Goal: Transaction & Acquisition: Purchase product/service

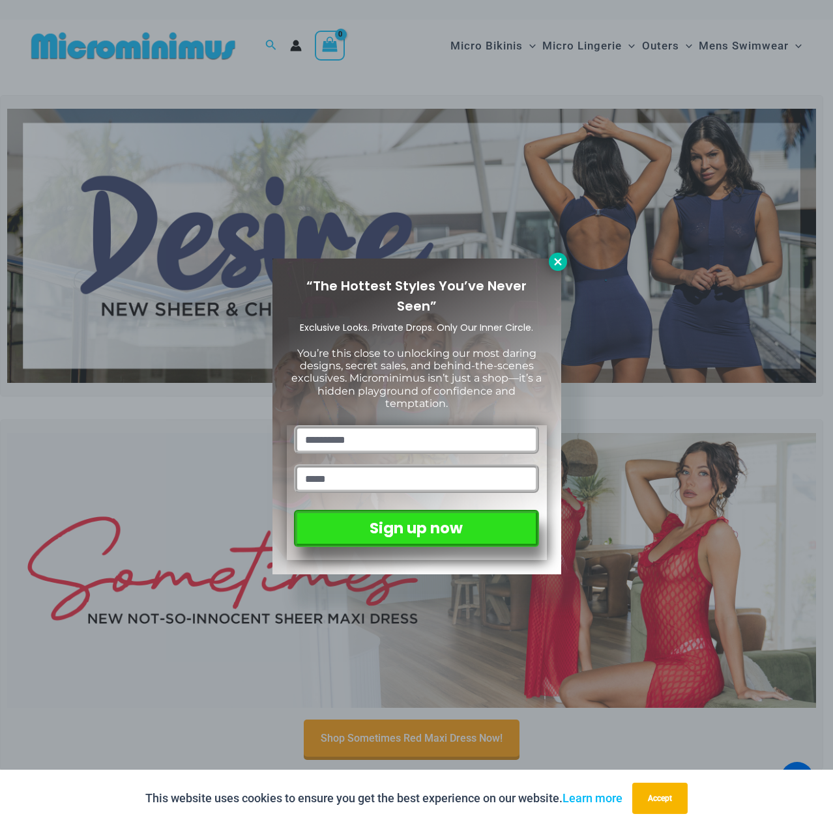
click at [554, 263] on icon at bounding box center [558, 262] width 12 height 12
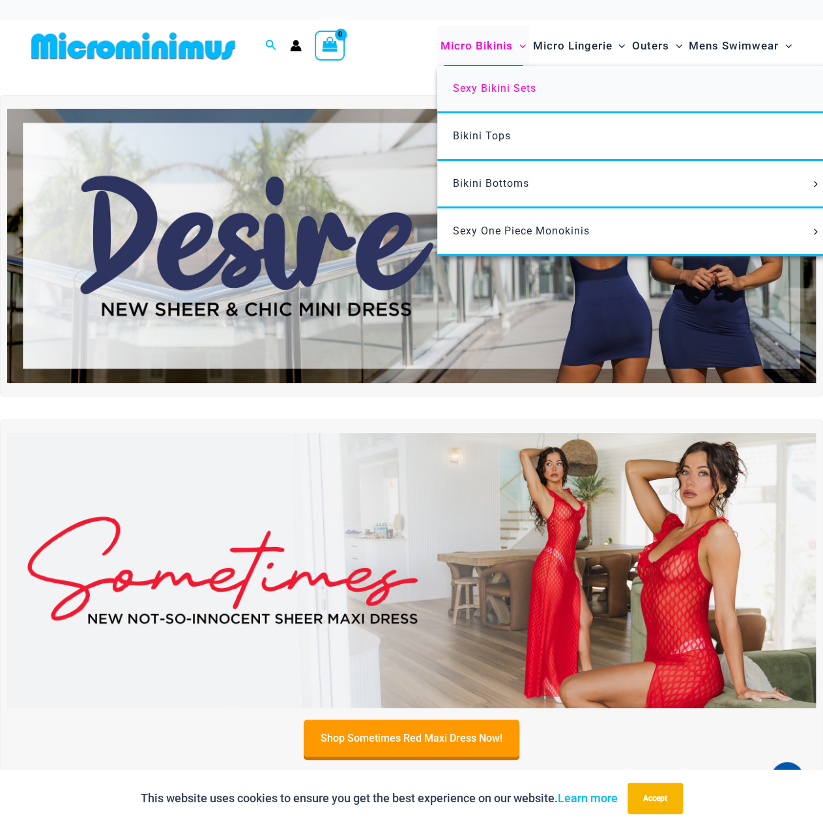
click at [498, 83] on span "Sexy Bikini Sets" at bounding box center [494, 88] width 83 height 12
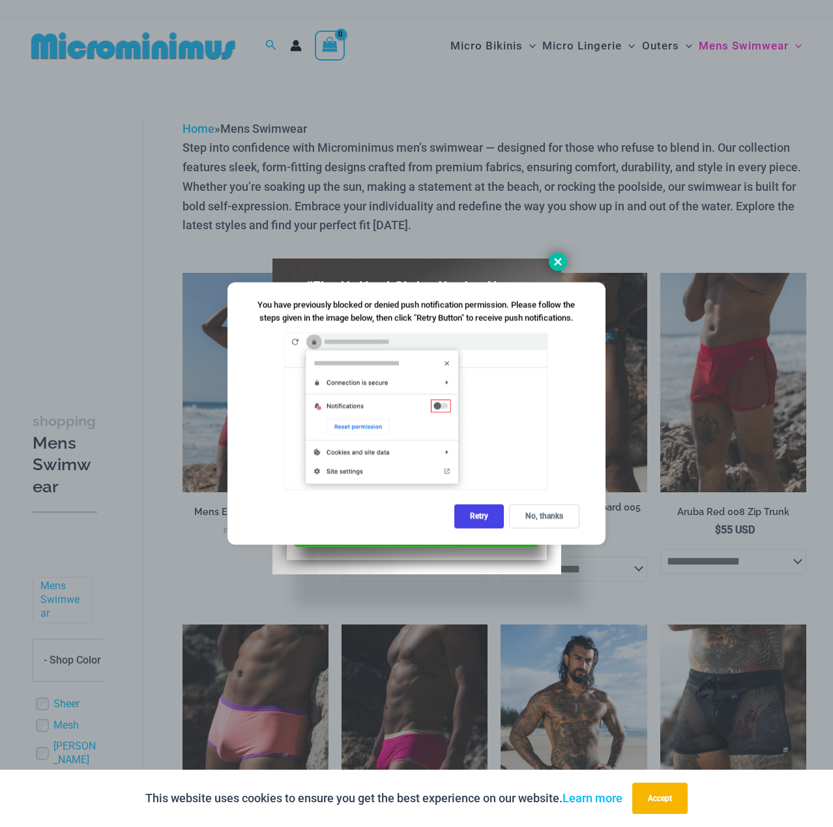
click at [553, 263] on icon at bounding box center [558, 262] width 12 height 12
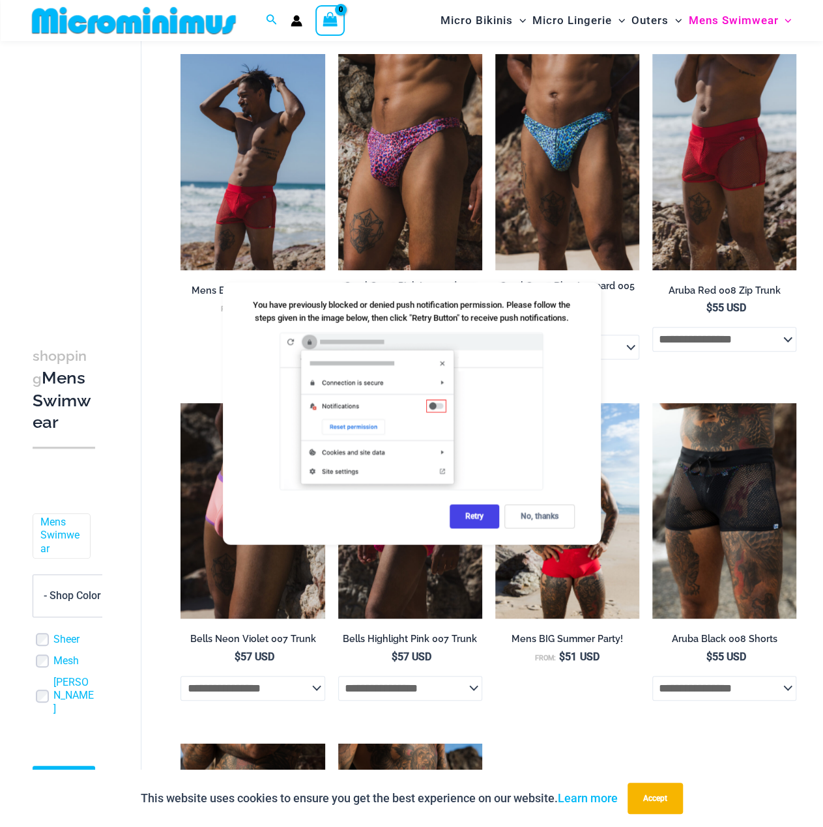
scroll to position [315, 0]
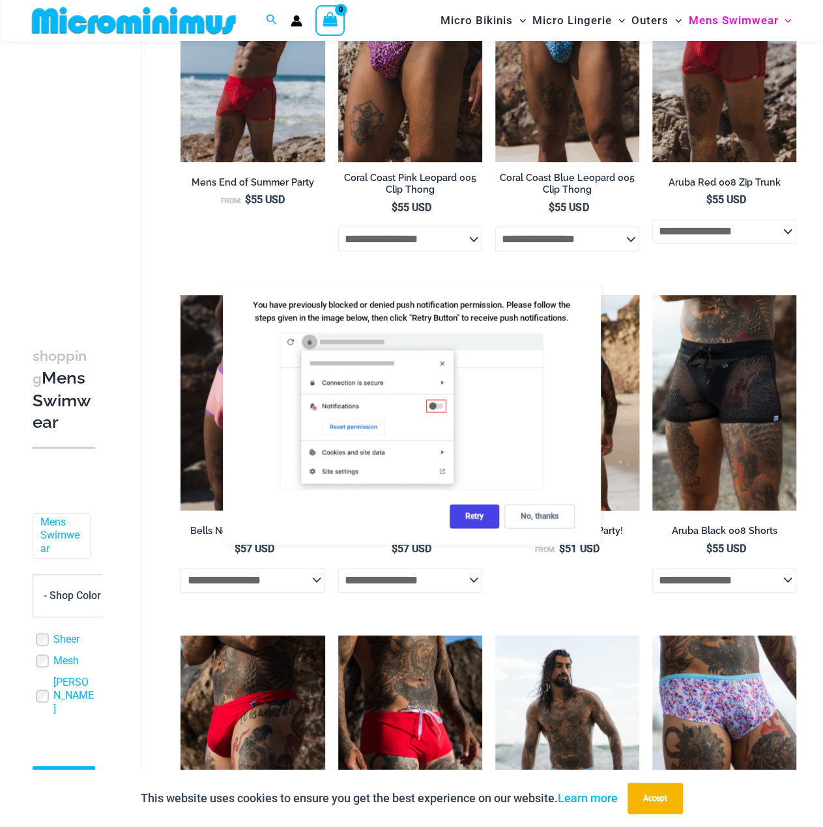
click at [543, 515] on div "No, thanks" at bounding box center [539, 517] width 70 height 24
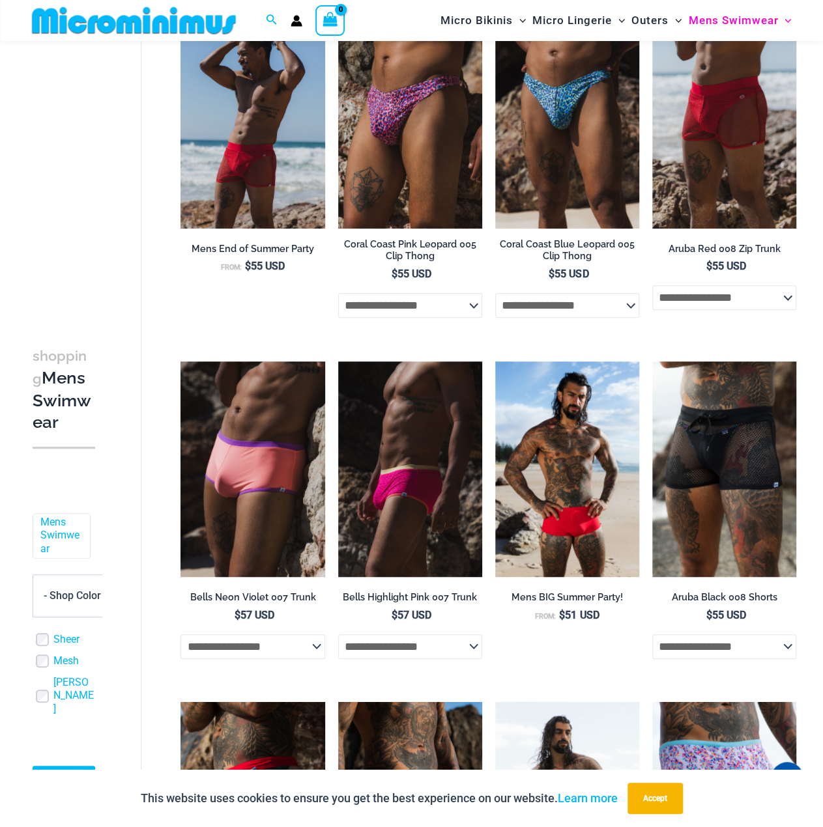
scroll to position [0, 0]
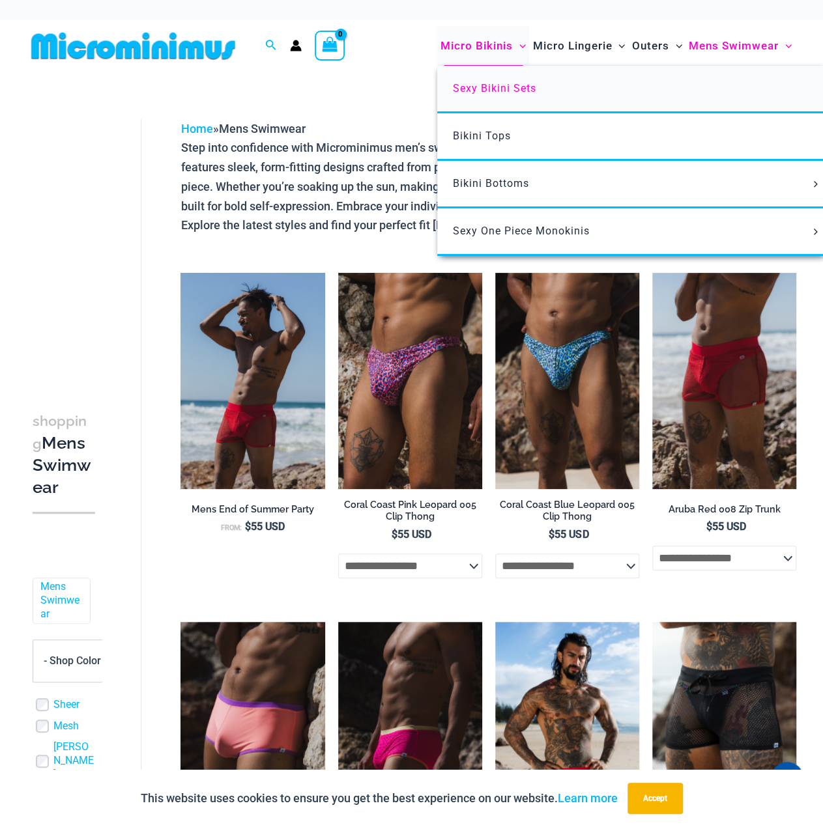
click at [489, 91] on span "Sexy Bikini Sets" at bounding box center [494, 88] width 83 height 12
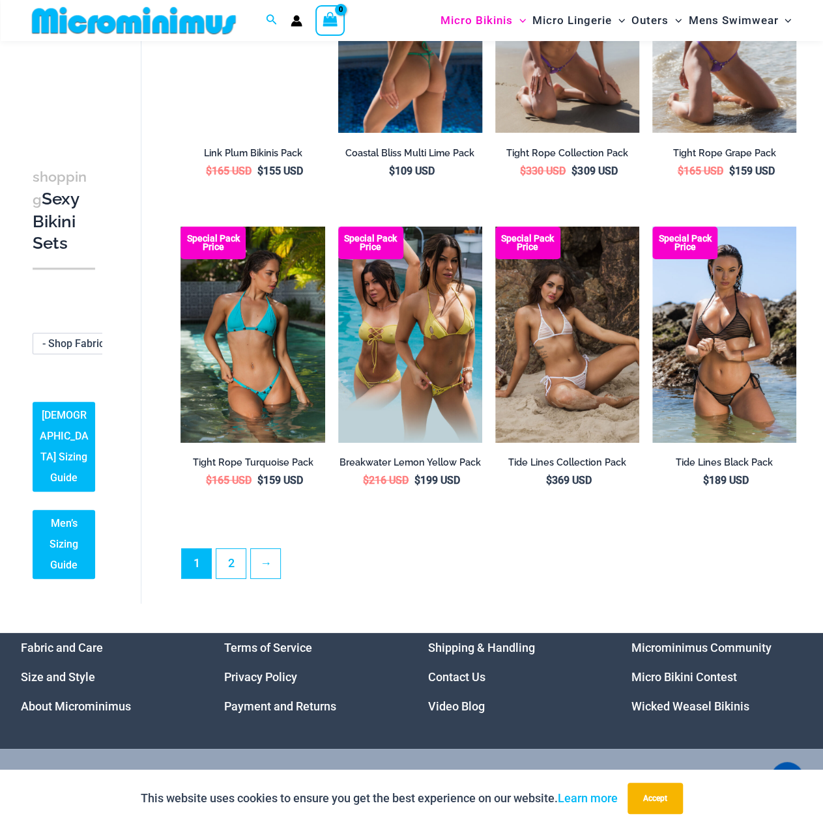
scroll to position [2204, 0]
